Goal: Information Seeking & Learning: Learn about a topic

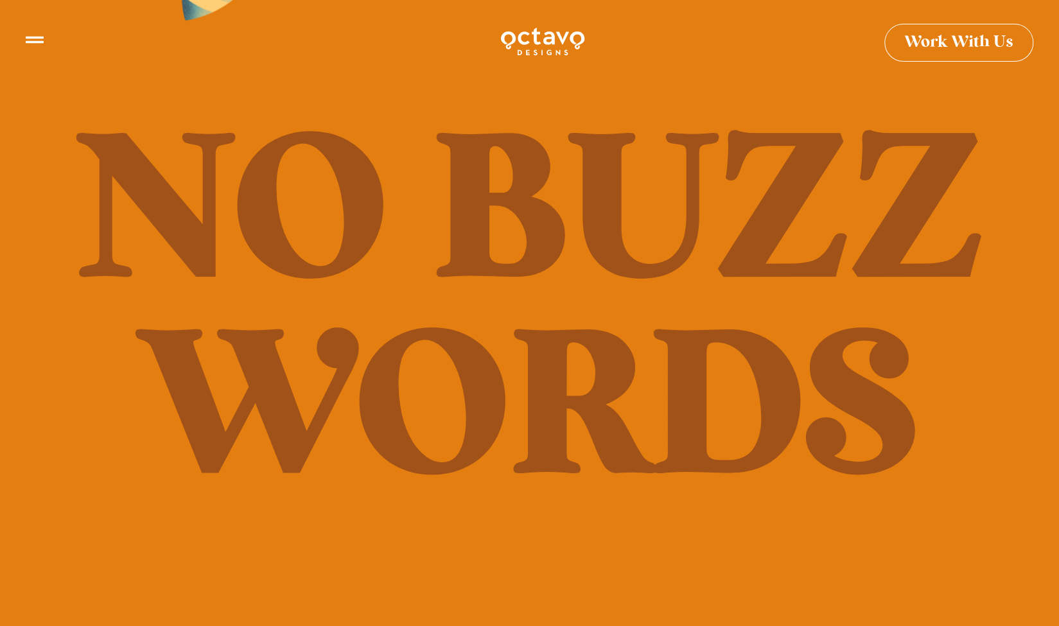
click at [31, 42] on icon at bounding box center [35, 35] width 18 height 18
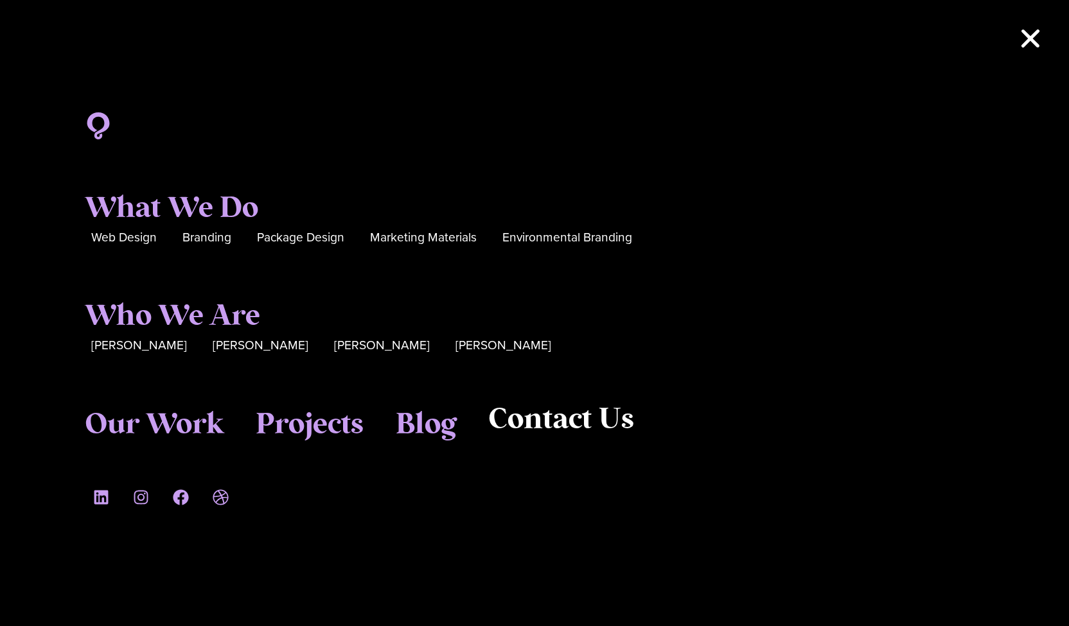
click at [603, 421] on span "Contact Us" at bounding box center [561, 420] width 146 height 35
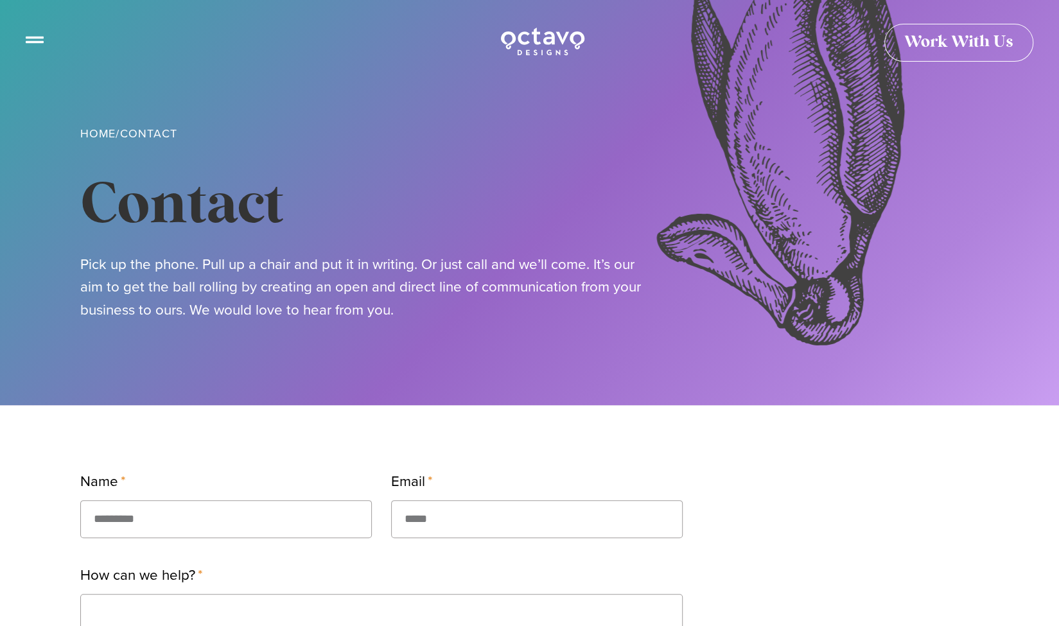
click at [36, 37] on icon at bounding box center [35, 34] width 18 height 7
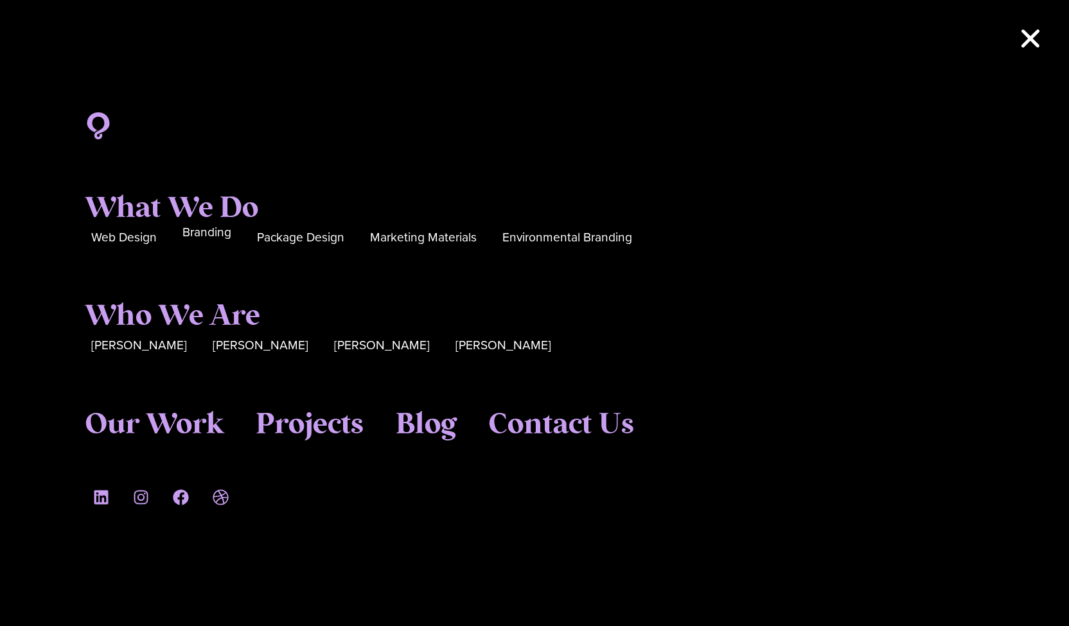
click at [227, 237] on span "Branding" at bounding box center [206, 233] width 49 height 20
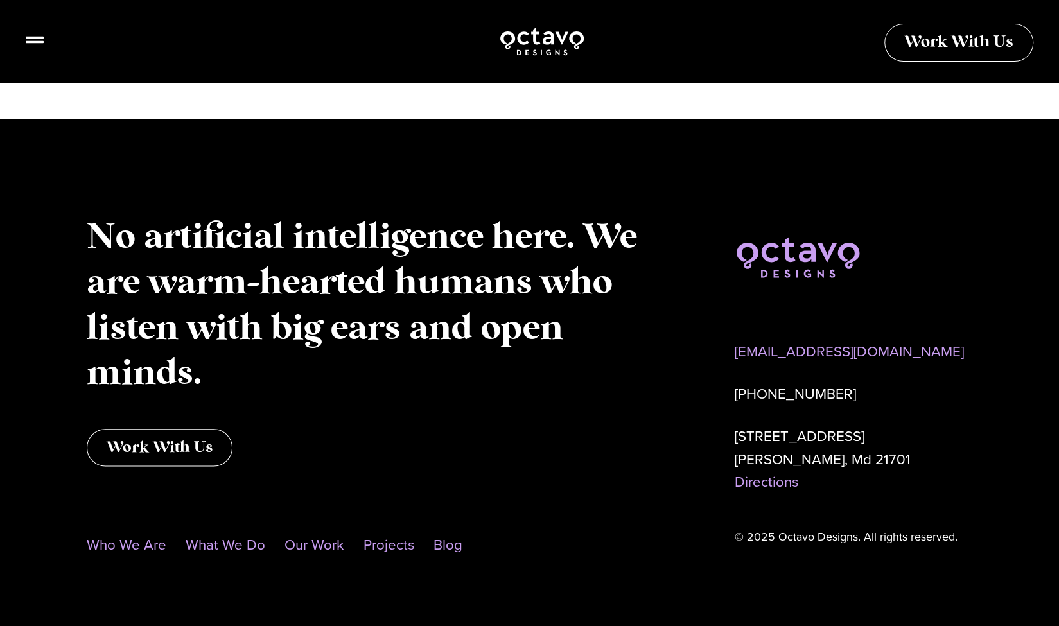
scroll to position [7060, 0]
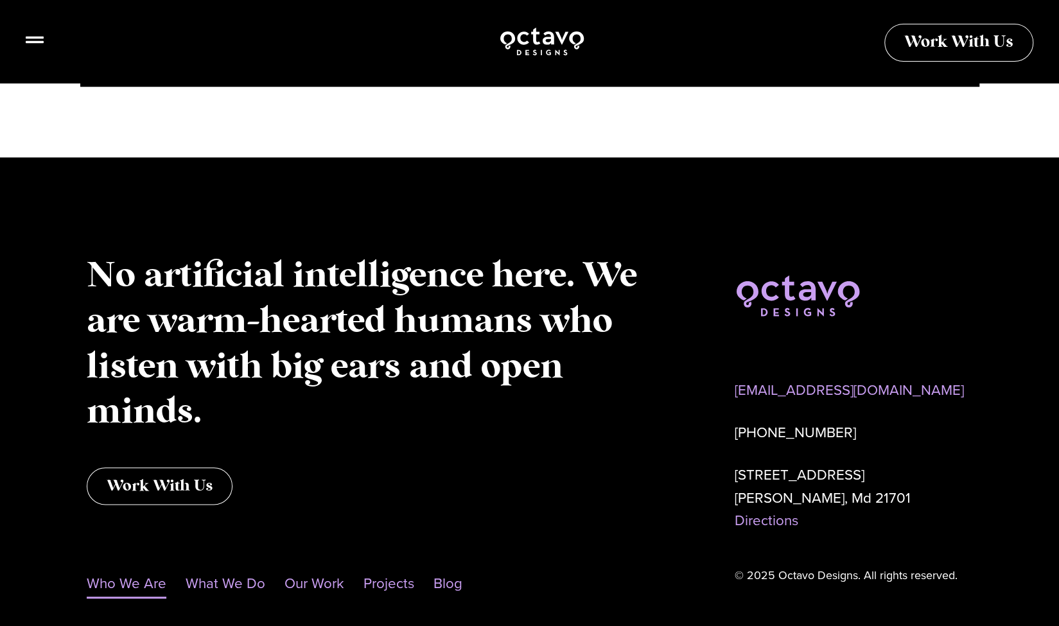
click at [125, 589] on link "Who We Are" at bounding box center [127, 584] width 80 height 30
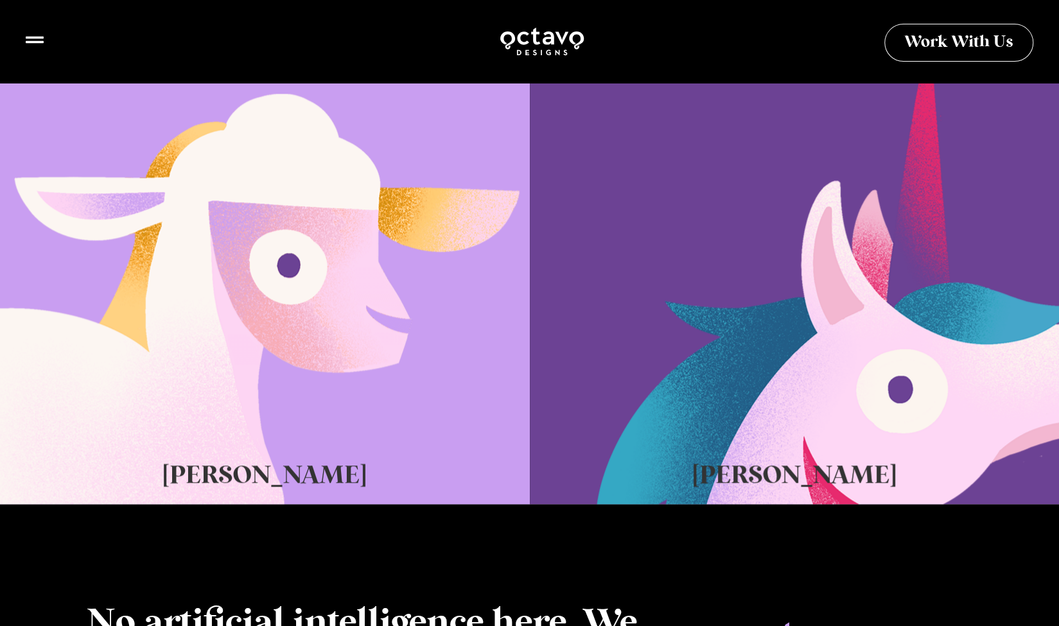
scroll to position [815, 0]
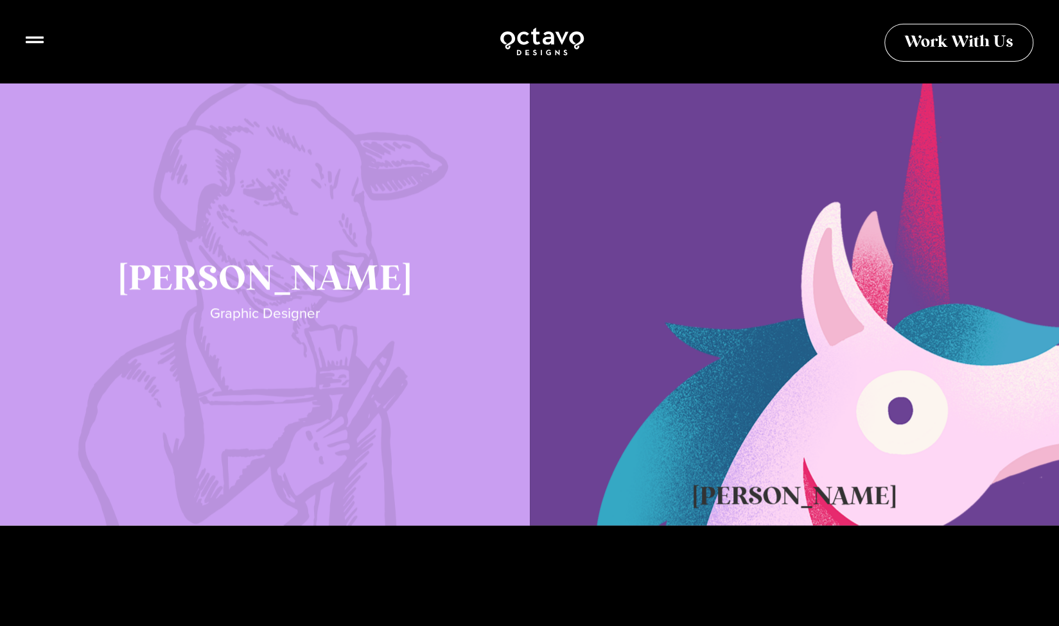
click at [282, 324] on link "Katie Lamb" at bounding box center [265, 301] width 530 height 450
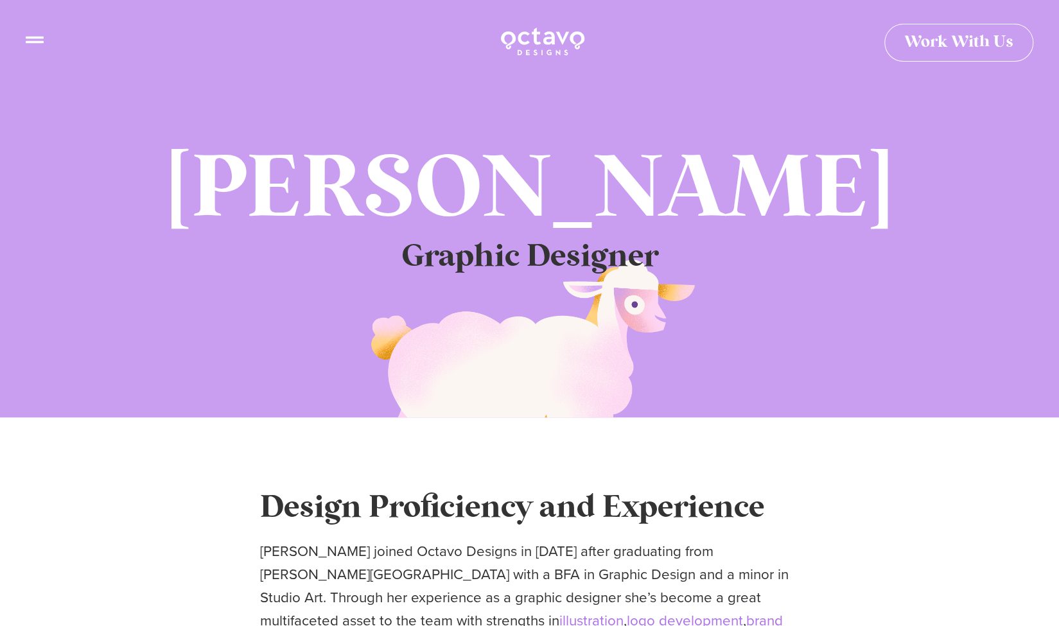
click at [27, 44] on div at bounding box center [35, 43] width 18 height 25
click at [37, 35] on icon at bounding box center [35, 35] width 18 height 18
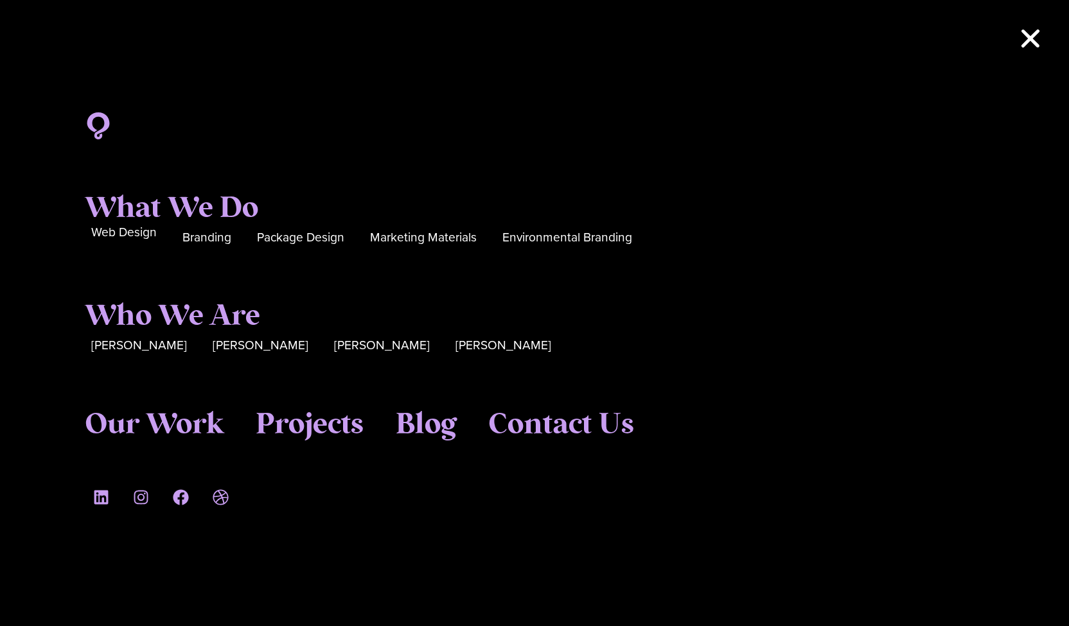
click at [150, 231] on span "Web Design" at bounding box center [124, 233] width 66 height 20
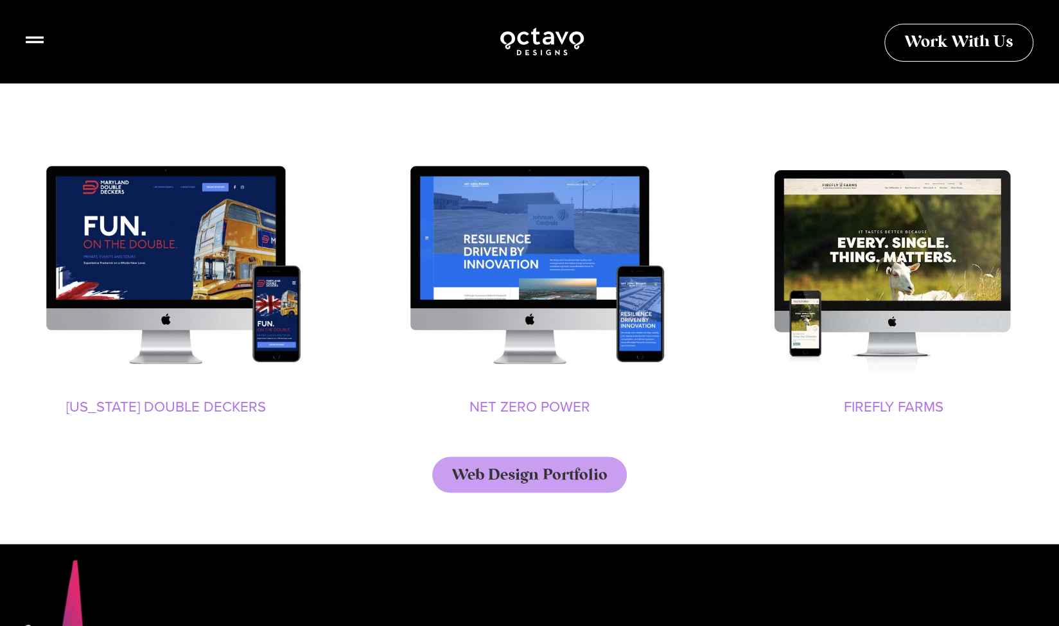
scroll to position [1396, 0]
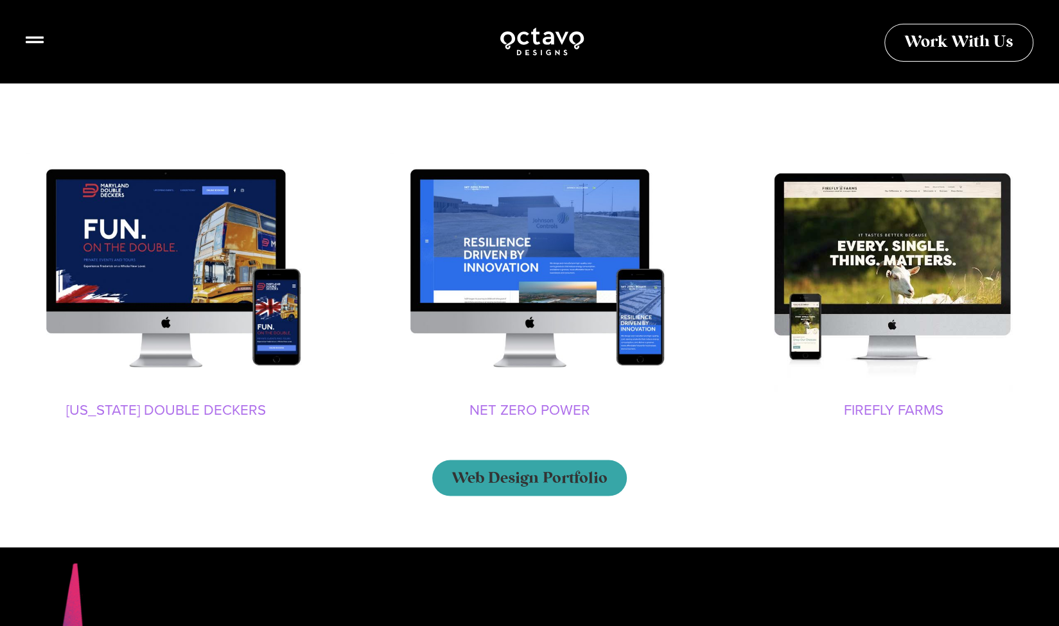
click at [553, 486] on link "Web Design Portfolio" at bounding box center [529, 478] width 195 height 36
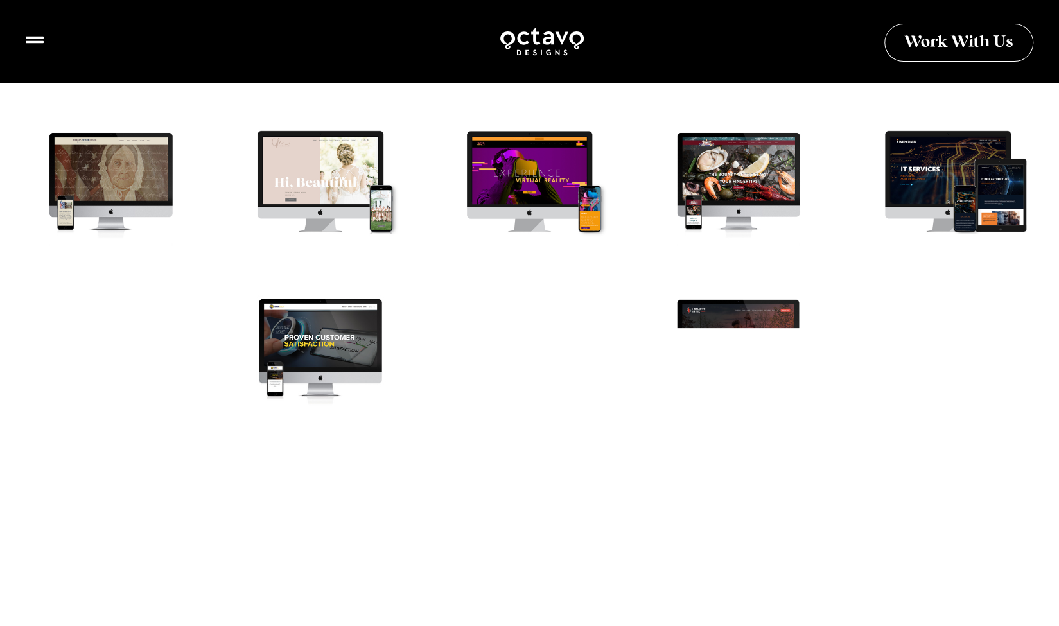
scroll to position [498, 0]
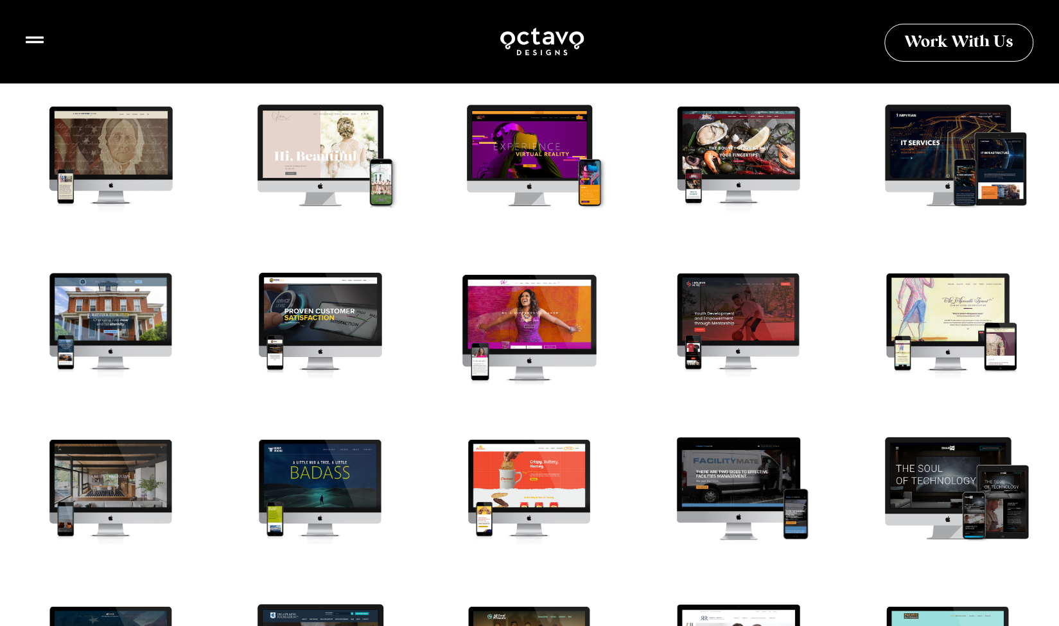
click at [520, 338] on div at bounding box center [530, 328] width 188 height 141
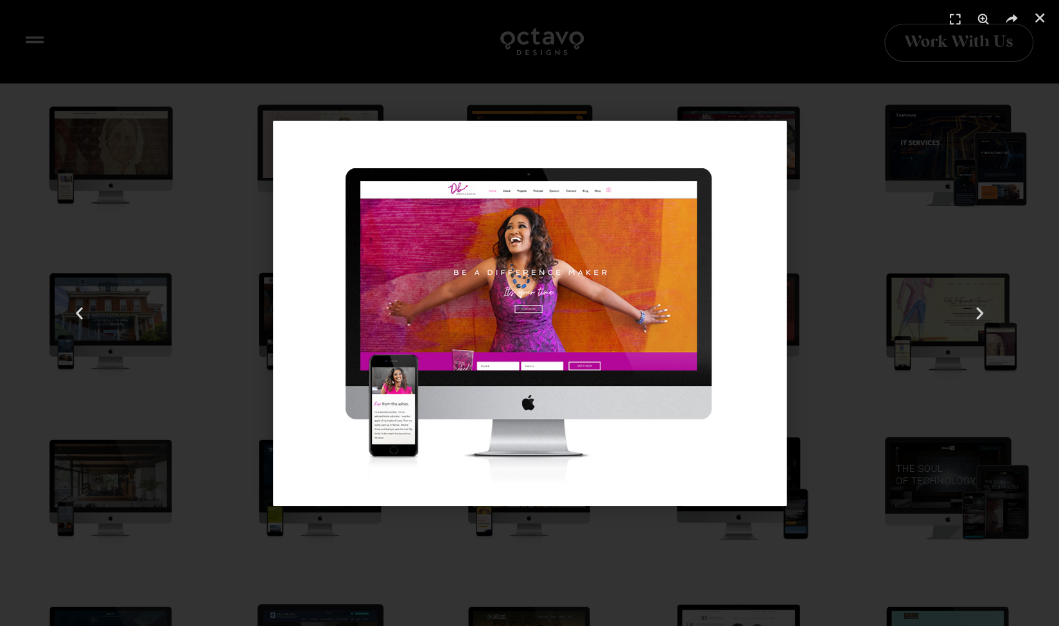
click at [736, 206] on img "8 / 41" at bounding box center [530, 313] width 514 height 385
click at [816, 194] on div "8 / 41" at bounding box center [529, 313] width 969 height 536
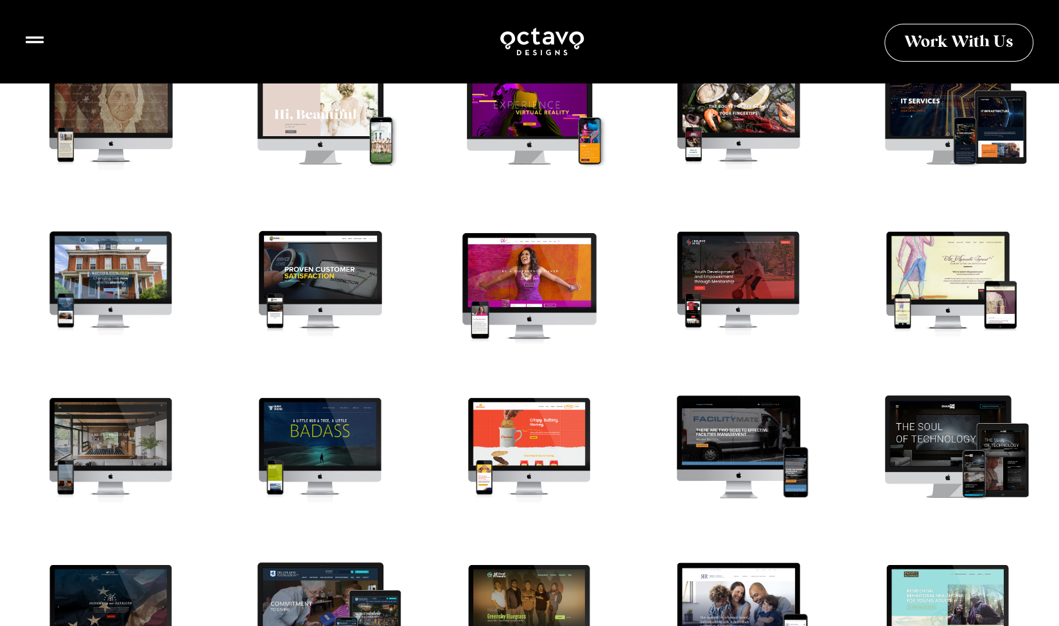
scroll to position [511, 0]
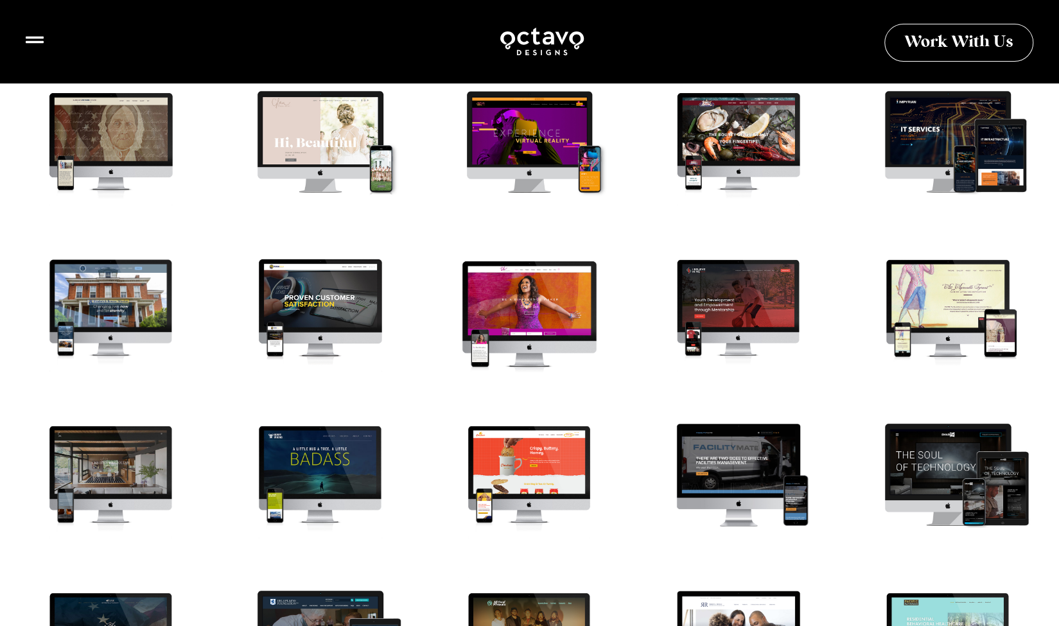
click at [524, 295] on div at bounding box center [530, 314] width 188 height 141
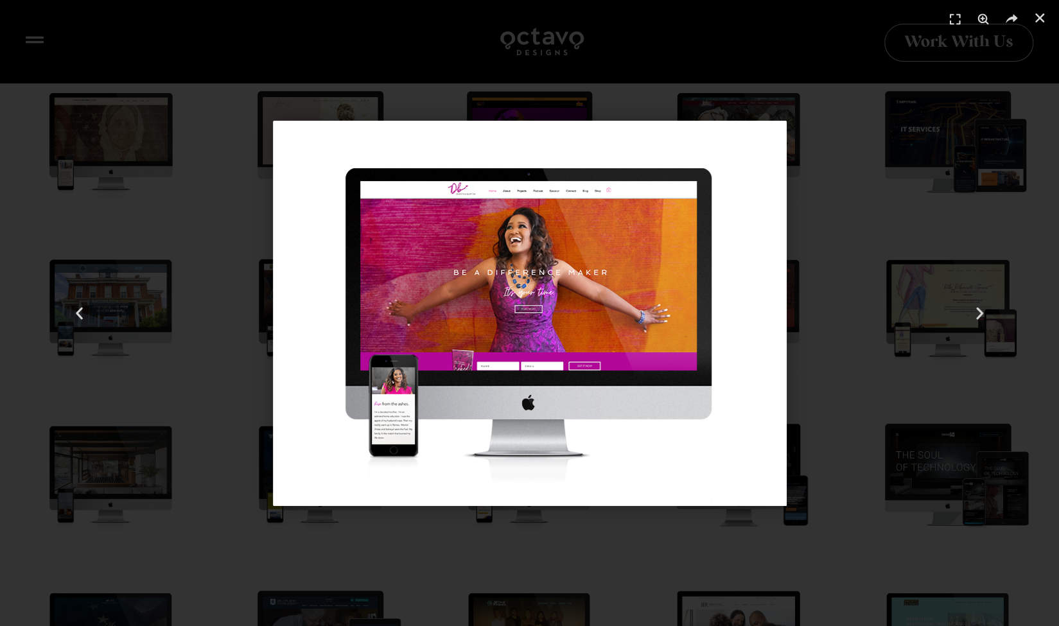
click at [527, 324] on img "8 / 41" at bounding box center [530, 313] width 514 height 385
click at [946, 165] on div "Next" at bounding box center [980, 313] width 159 height 626
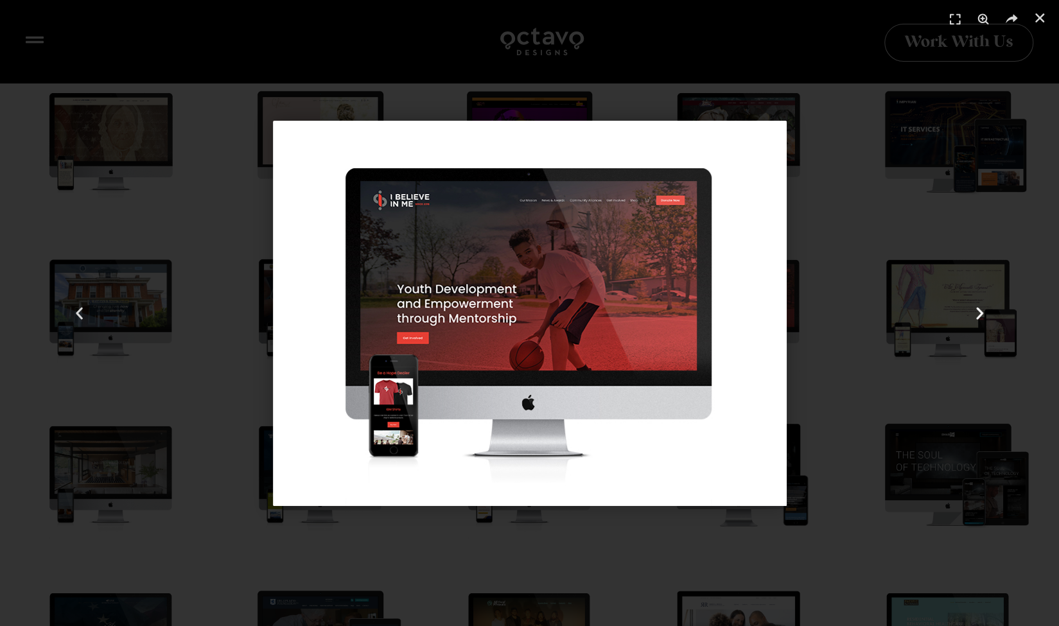
click at [977, 306] on icon "Next slide" at bounding box center [980, 313] width 16 height 16
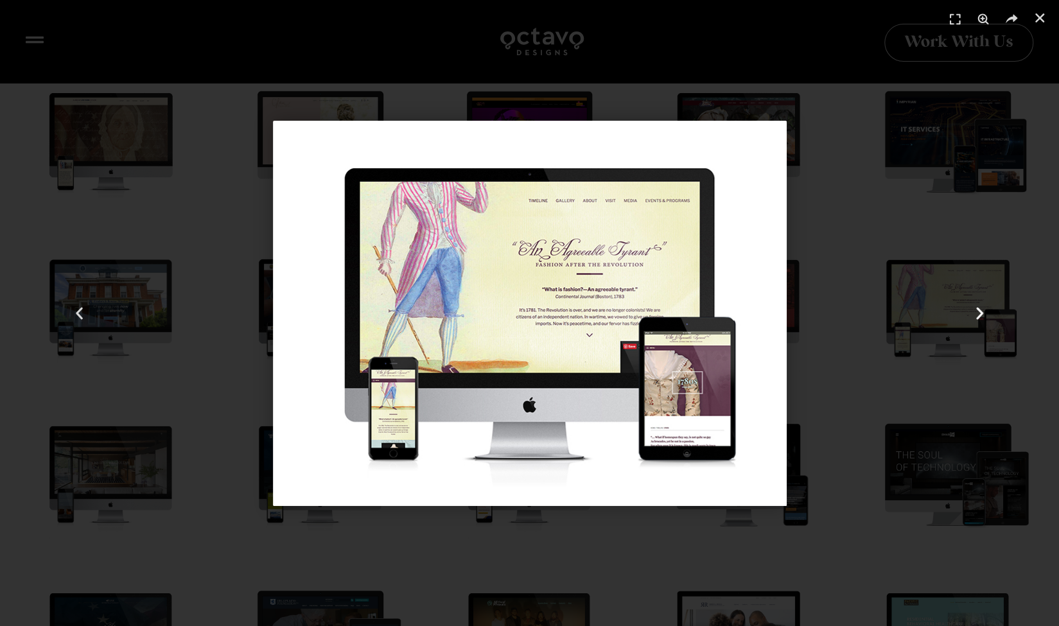
click at [977, 306] on icon "Next slide" at bounding box center [980, 313] width 16 height 16
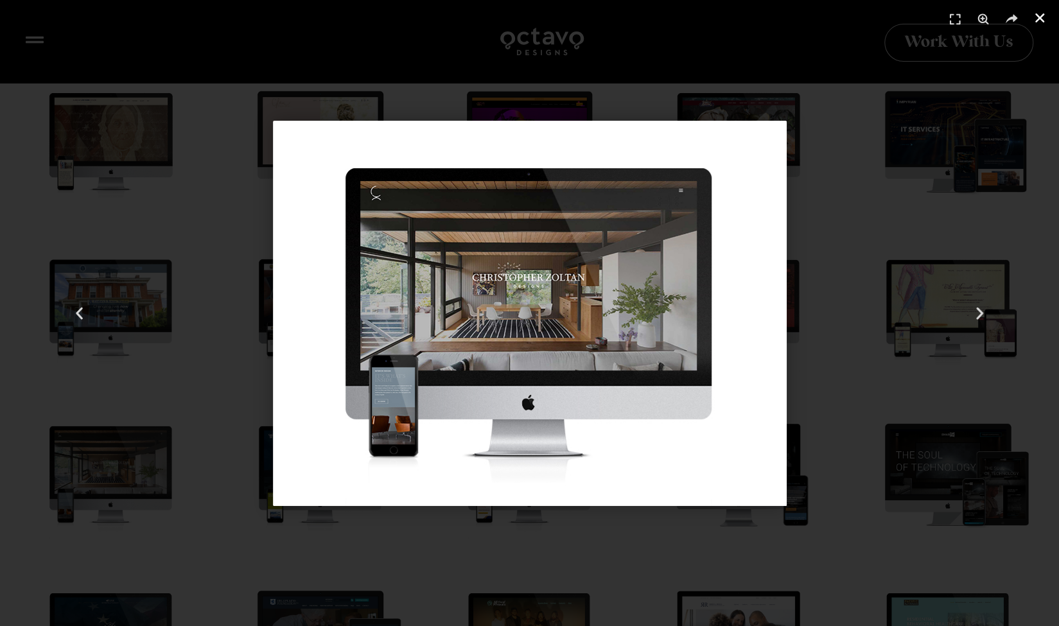
click at [1044, 14] on use "Close (Esc)" at bounding box center [1039, 17] width 9 height 9
